Goal: Information Seeking & Learning: Learn about a topic

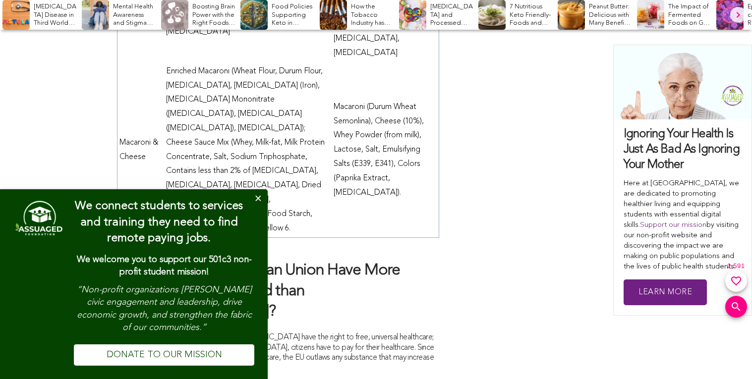
scroll to position [3863, 0]
click at [256, 192] on button "Close" at bounding box center [258, 199] width 20 height 20
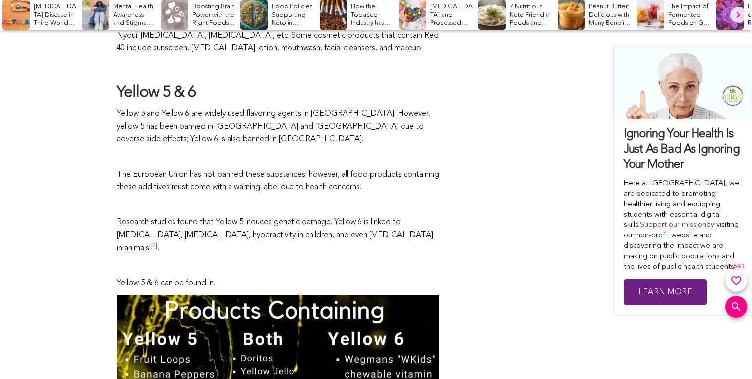
scroll to position [1244, 0]
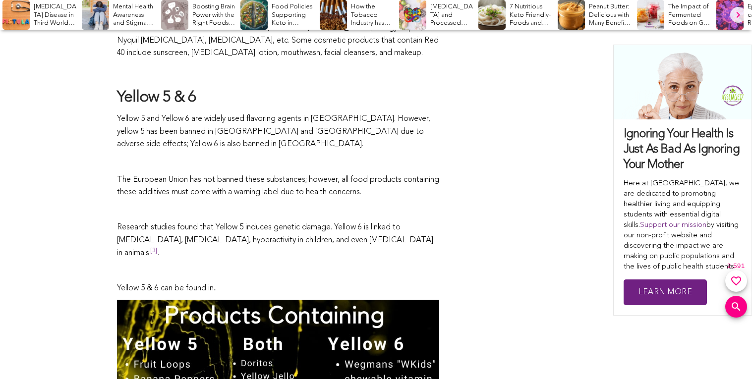
click at [328, 168] on p at bounding box center [278, 162] width 322 height 13
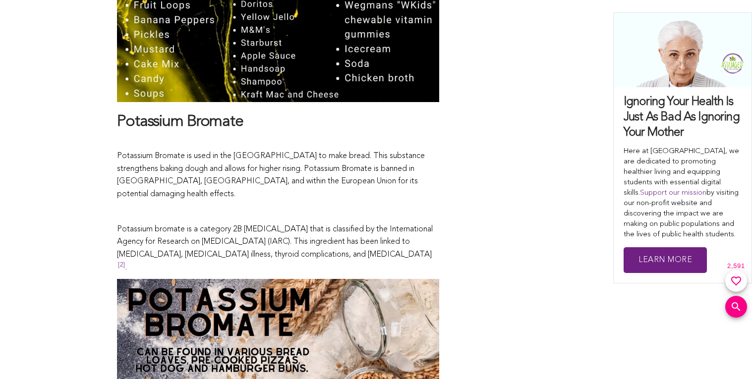
scroll to position [1605, 0]
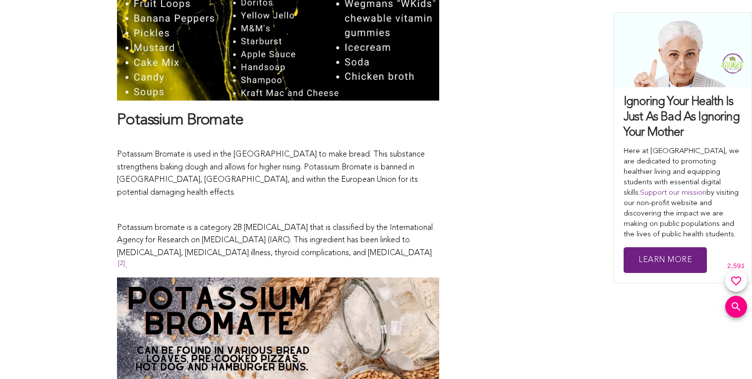
click at [328, 168] on p "Potassium Bromate is used in the [GEOGRAPHIC_DATA] to make bread. This substanc…" at bounding box center [278, 167] width 322 height 63
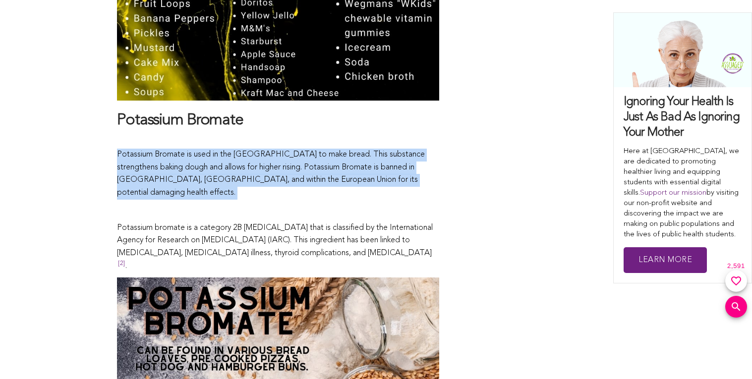
click at [328, 168] on p "Potassium Bromate is used in the [GEOGRAPHIC_DATA] to make bread. This substanc…" at bounding box center [278, 167] width 322 height 63
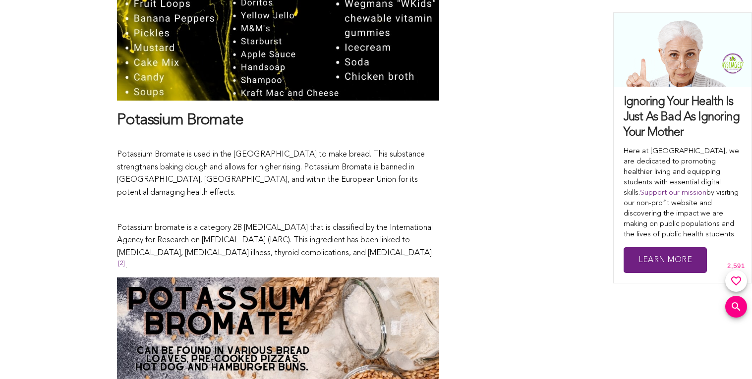
click at [328, 168] on p "Potassium Bromate is used in the [GEOGRAPHIC_DATA] to make bread. This substanc…" at bounding box center [278, 167] width 322 height 63
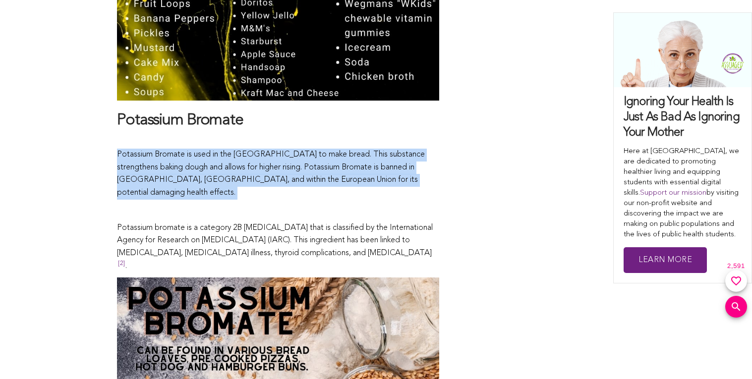
click at [328, 168] on p "Potassium Bromate is used in the [GEOGRAPHIC_DATA] to make bread. This substanc…" at bounding box center [278, 167] width 322 height 63
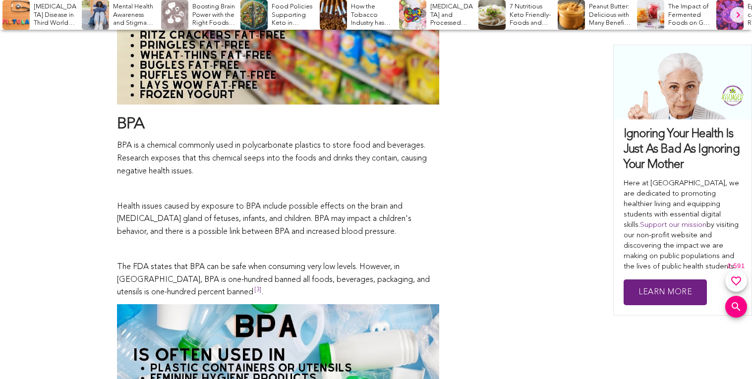
scroll to position [2340, 0]
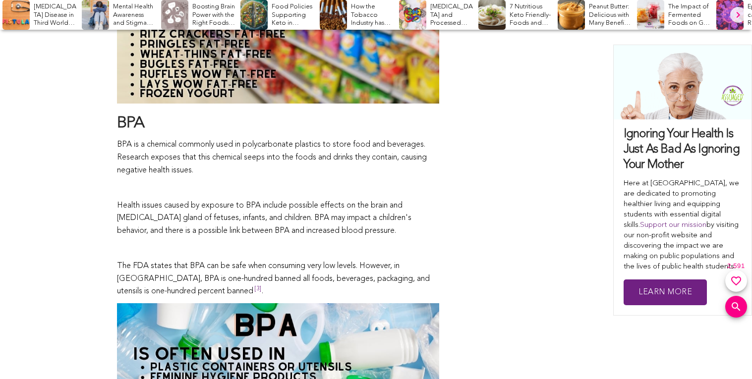
click at [364, 243] on p at bounding box center [278, 249] width 322 height 13
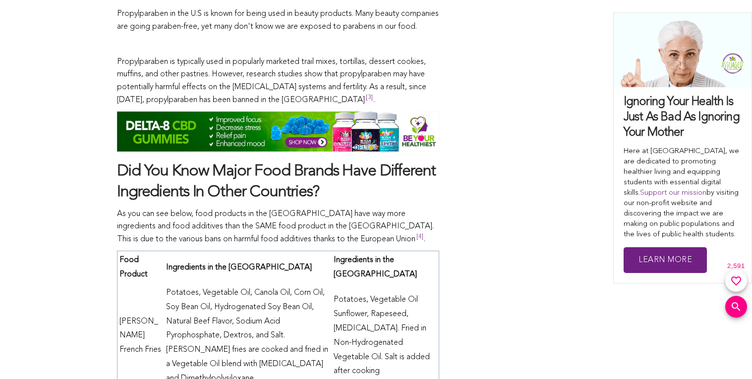
scroll to position [2833, 0]
click at [364, 208] on p "As you can see below, food products in the [GEOGRAPHIC_DATA] have way more ingr…" at bounding box center [278, 227] width 322 height 38
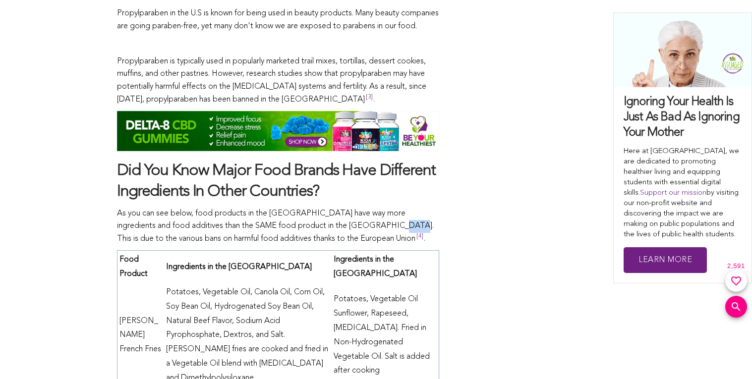
click at [364, 208] on p "As you can see below, food products in the [GEOGRAPHIC_DATA] have way more ingr…" at bounding box center [278, 227] width 322 height 38
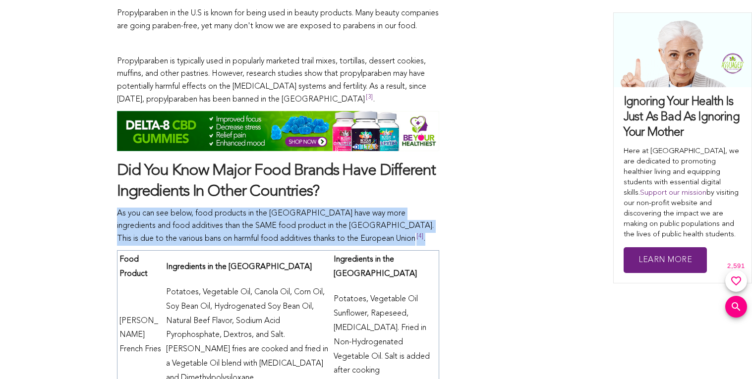
click at [364, 208] on p "As you can see below, food products in the [GEOGRAPHIC_DATA] have way more ingr…" at bounding box center [278, 227] width 322 height 38
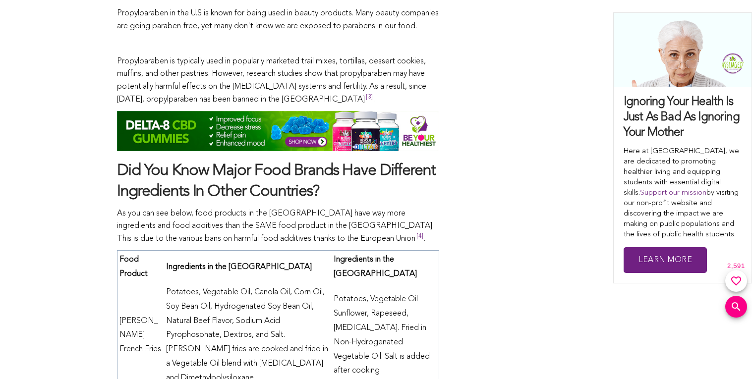
click at [364, 208] on p "As you can see below, food products in the [GEOGRAPHIC_DATA] have way more ingr…" at bounding box center [278, 227] width 322 height 38
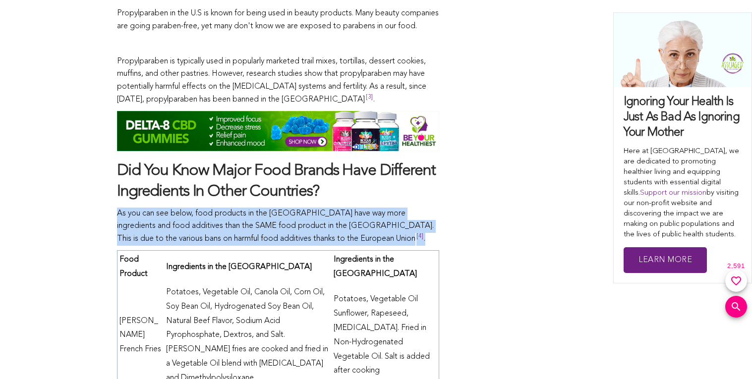
click at [364, 208] on p "As you can see below, food products in the [GEOGRAPHIC_DATA] have way more ingr…" at bounding box center [278, 227] width 322 height 38
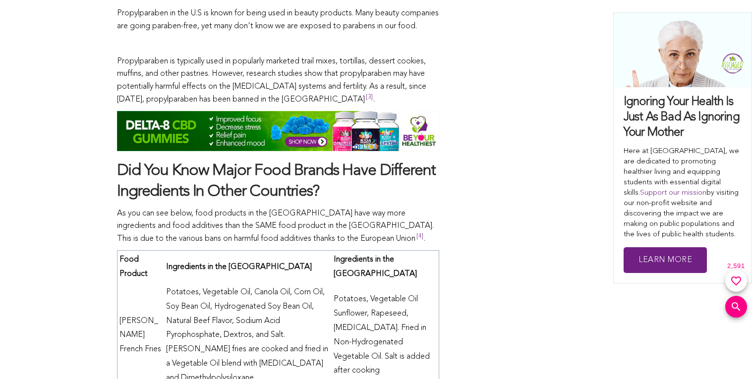
click at [364, 208] on p "As you can see below, food products in the [GEOGRAPHIC_DATA] have way more ingr…" at bounding box center [278, 227] width 322 height 38
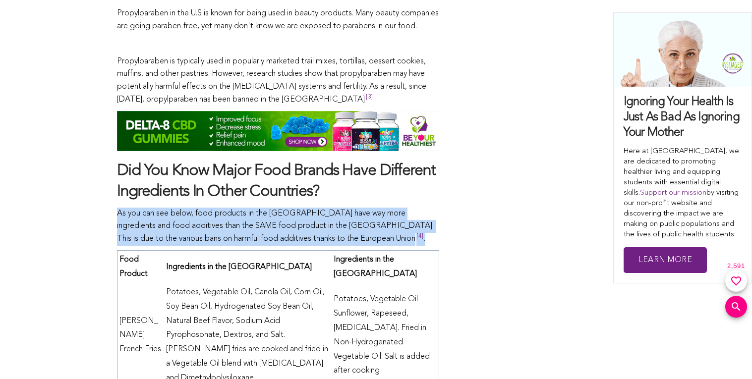
click at [364, 208] on p "As you can see below, food products in the [GEOGRAPHIC_DATA] have way more ingr…" at bounding box center [278, 227] width 322 height 38
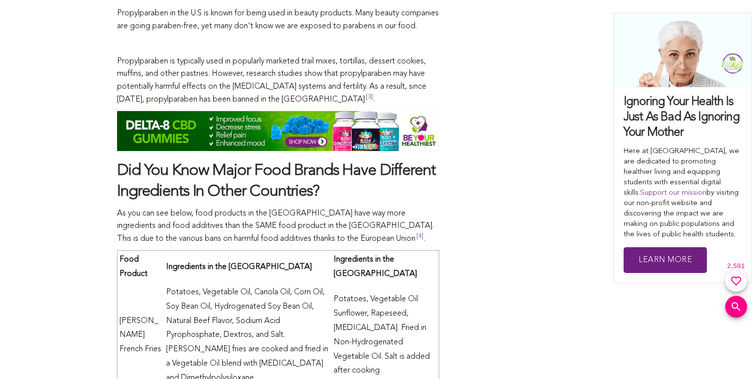
click at [364, 208] on p "As you can see below, food products in the [GEOGRAPHIC_DATA] have way more ingr…" at bounding box center [278, 227] width 322 height 38
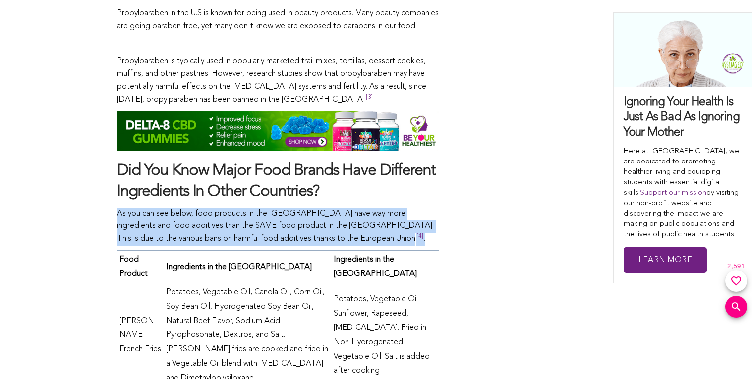
click at [364, 208] on p "As you can see below, food products in the [GEOGRAPHIC_DATA] have way more ingr…" at bounding box center [278, 227] width 322 height 38
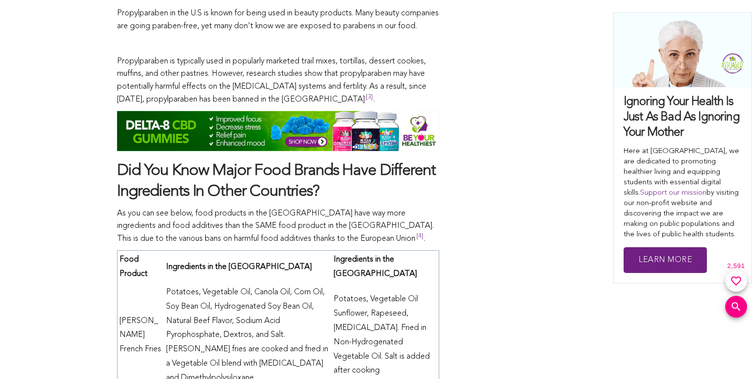
click at [364, 208] on p "As you can see below, food products in the [GEOGRAPHIC_DATA] have way more ingr…" at bounding box center [278, 227] width 322 height 38
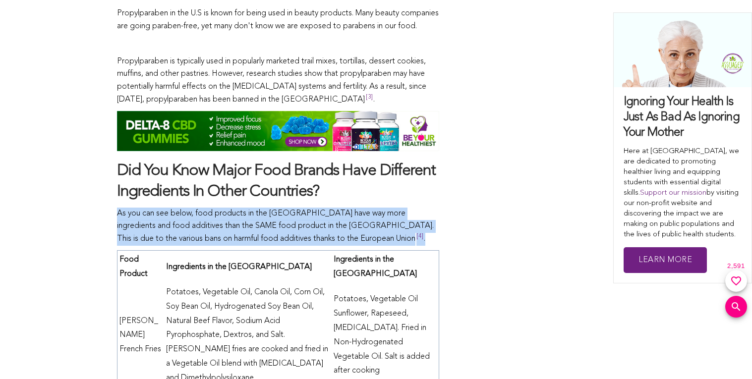
click at [364, 208] on p "As you can see below, food products in the [GEOGRAPHIC_DATA] have way more ingr…" at bounding box center [278, 227] width 322 height 38
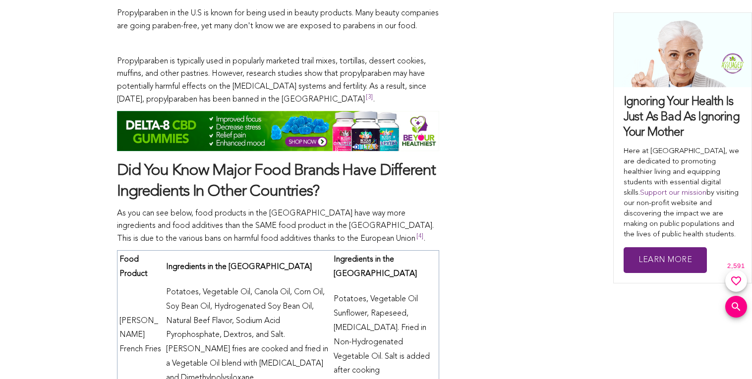
click at [364, 208] on p "As you can see below, food products in the [GEOGRAPHIC_DATA] have way more ingr…" at bounding box center [278, 227] width 322 height 38
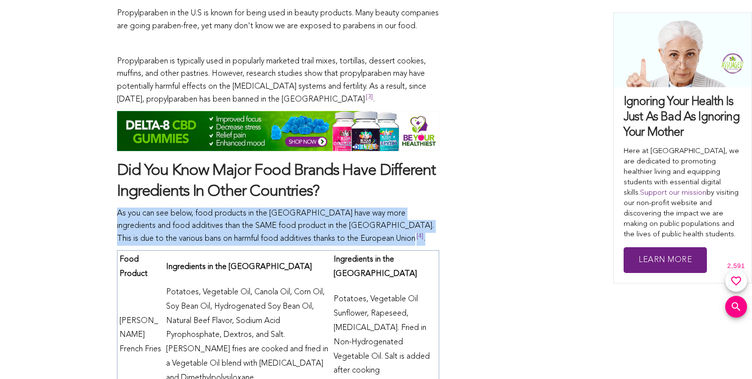
click at [364, 208] on p "As you can see below, food products in the [GEOGRAPHIC_DATA] have way more ingr…" at bounding box center [278, 227] width 322 height 38
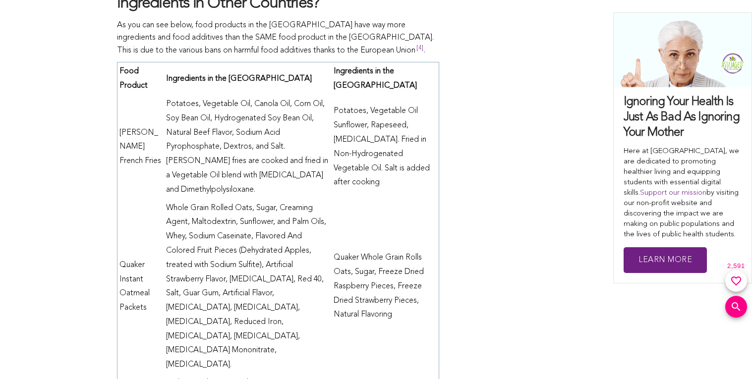
scroll to position [3034, 0]
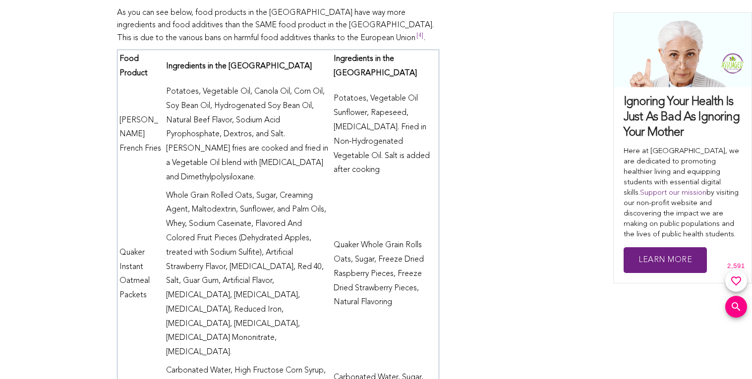
click at [191, 196] on td "Whole Grain Rolled Oats, Sugar, Creaming Agent, Maltodextrin, Sunflower, and Pa…" at bounding box center [248, 275] width 168 height 176
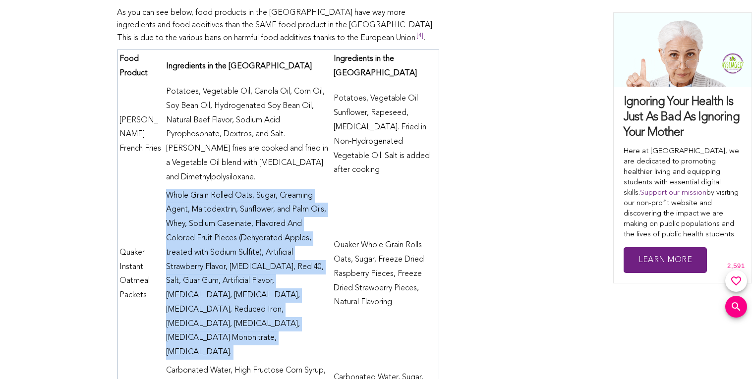
click at [191, 196] on td "Whole Grain Rolled Oats, Sugar, Creaming Agent, Maltodextrin, Sunflower, and Pa…" at bounding box center [248, 275] width 168 height 176
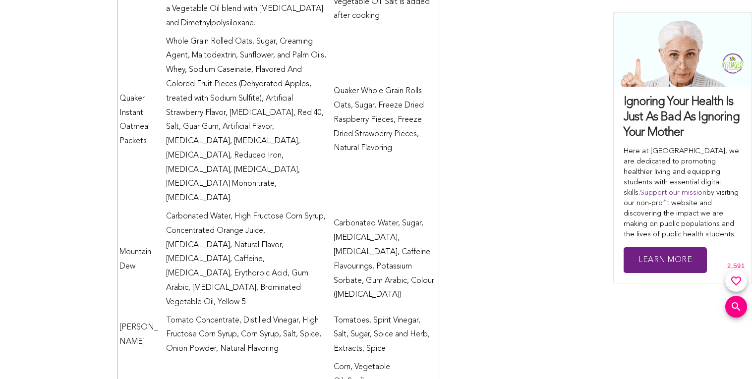
scroll to position [3191, 0]
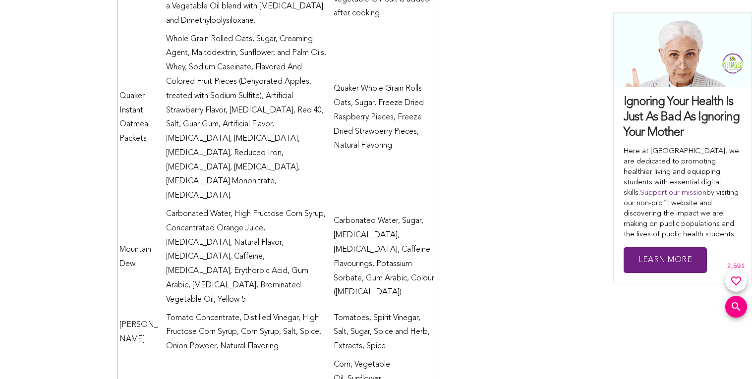
click at [191, 205] on td "Carbonated Water, High Fructose Corn Syrup, Concentrated Orange Juice, [MEDICAL…" at bounding box center [248, 257] width 168 height 104
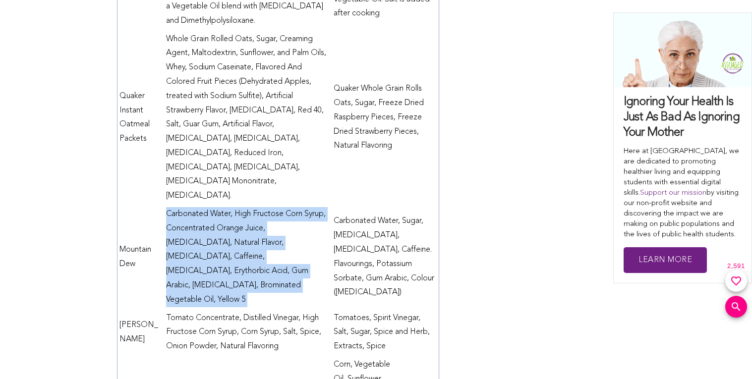
click at [191, 205] on td "Carbonated Water, High Fructose Corn Syrup, Concentrated Orange Juice, [MEDICAL…" at bounding box center [248, 257] width 168 height 104
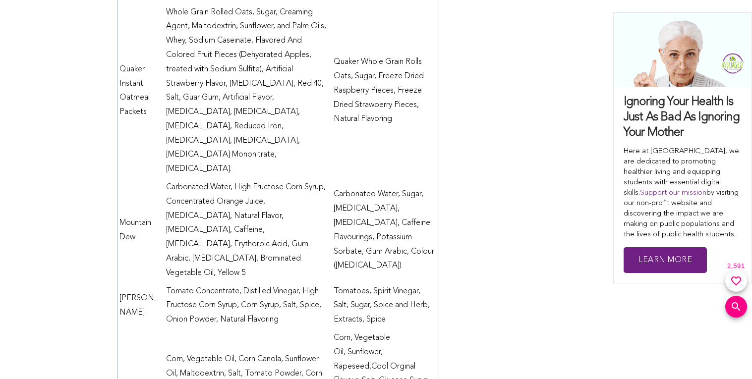
scroll to position [3223, 0]
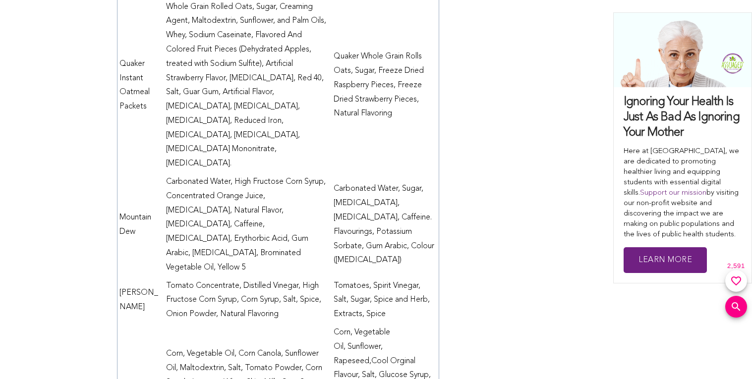
click at [191, 277] on td "Tomato Concentrate, Distilled Vinegar, High Fructose Corn Syrup, Corn Syrup, Sa…" at bounding box center [248, 300] width 168 height 47
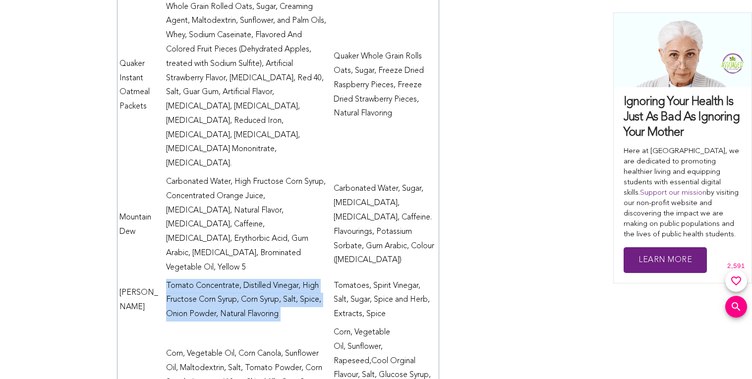
click at [191, 277] on td "Tomato Concentrate, Distilled Vinegar, High Fructose Corn Syrup, Corn Syrup, Sa…" at bounding box center [248, 300] width 168 height 47
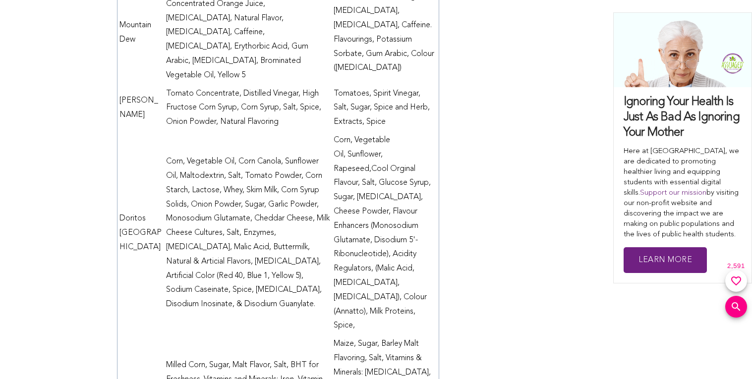
scroll to position [3425, 0]
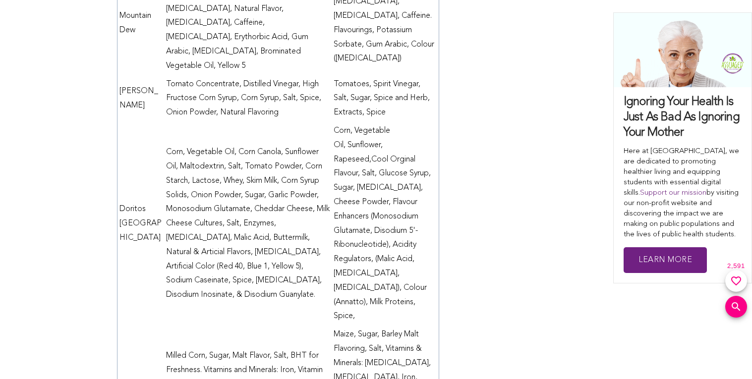
click at [191, 196] on td "Corn, Vegetable Oil, Corn Canola, Sunflower Oil, Maltodextrin, Salt, Tomato Pow…" at bounding box center [248, 224] width 168 height 204
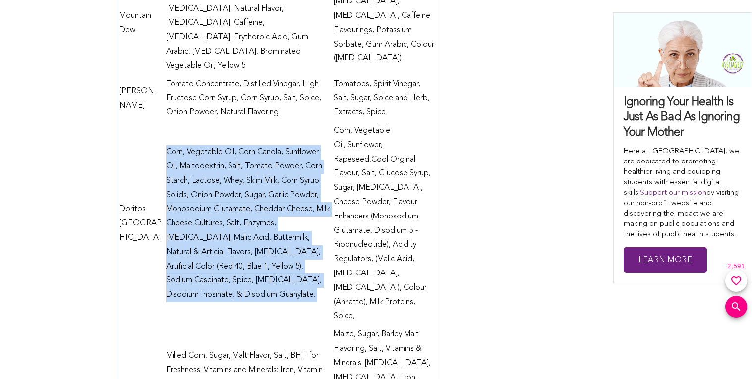
click at [191, 196] on td "Corn, Vegetable Oil, Corn Canola, Sunflower Oil, Maltodextrin, Salt, Tomato Pow…" at bounding box center [248, 224] width 168 height 204
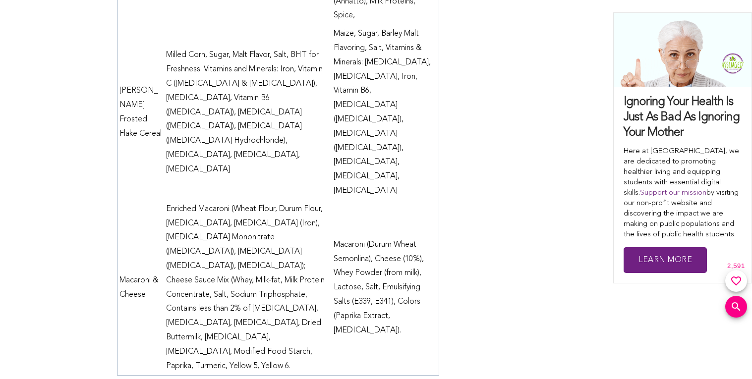
scroll to position [3729, 0]
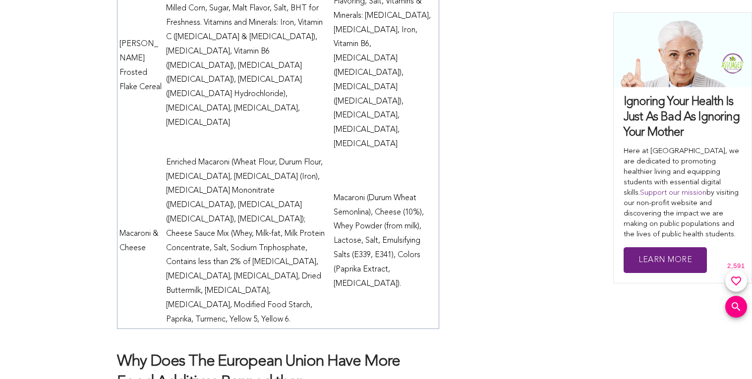
scroll to position [3774, 0]
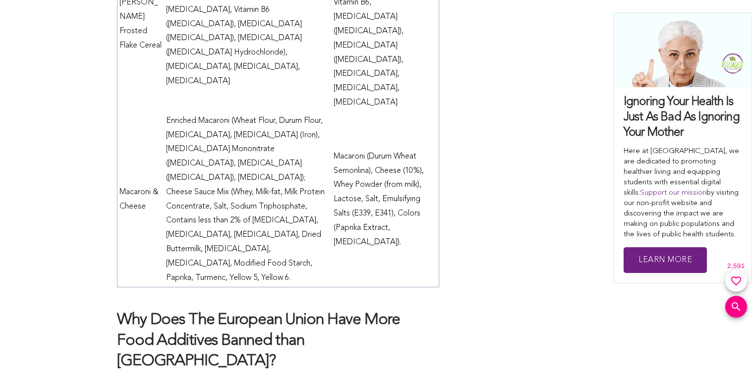
scroll to position [3815, 0]
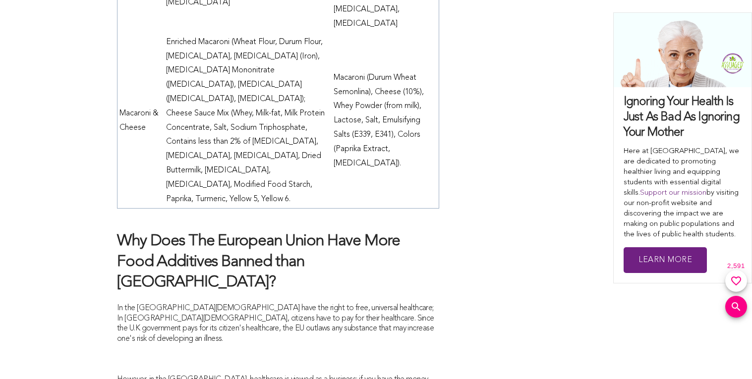
scroll to position [3894, 0]
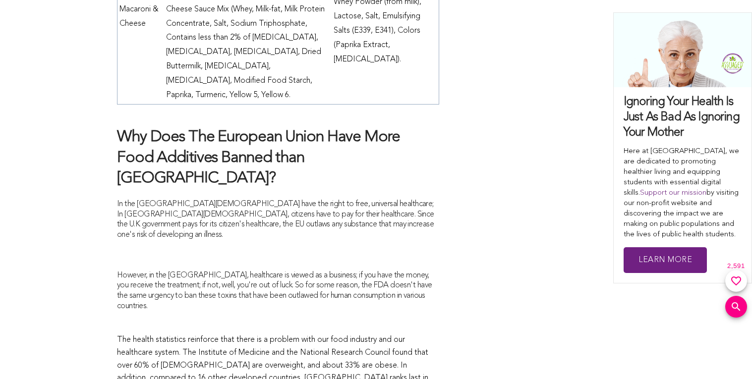
scroll to position [3998, 0]
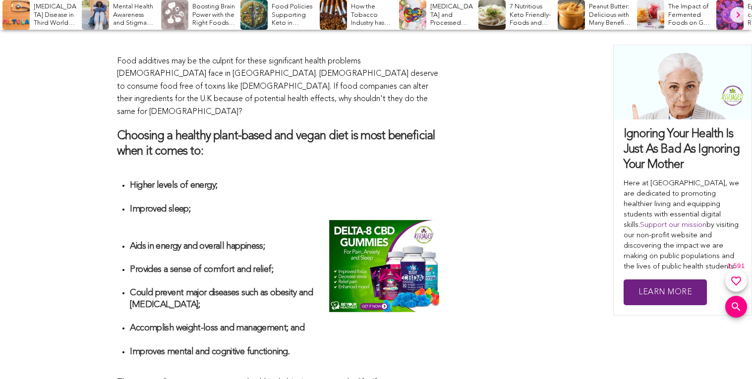
scroll to position [4376, 0]
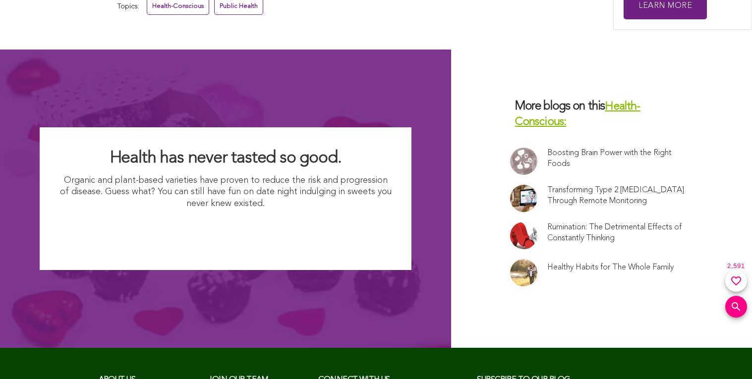
scroll to position [6315, 0]
